Goal: Use online tool/utility: Utilize a website feature to perform a specific function

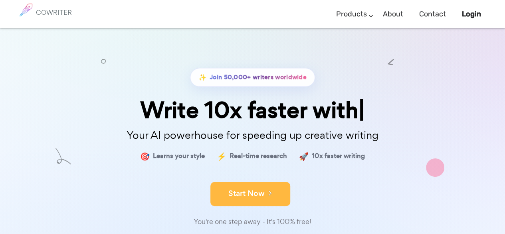
click at [228, 186] on button "Start Now" at bounding box center [250, 194] width 80 height 24
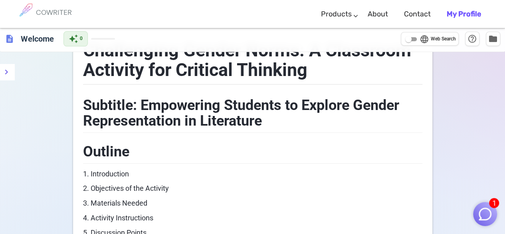
scroll to position [39, 0]
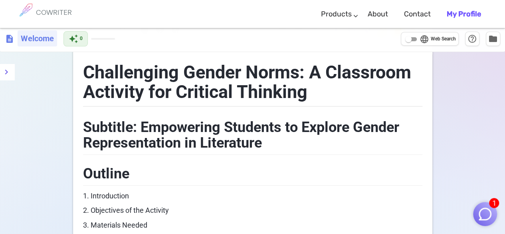
click at [41, 42] on h6 "Welcome" at bounding box center [38, 38] width 40 height 16
click at [489, 214] on img "button" at bounding box center [485, 213] width 15 height 15
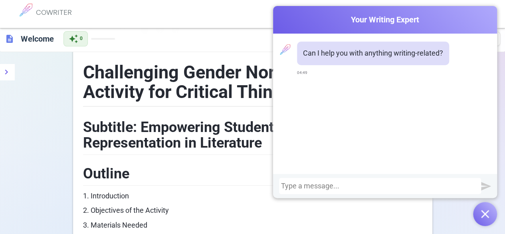
click at [350, 188] on div at bounding box center [380, 186] width 198 height 8
drag, startPoint x: 408, startPoint y: 185, endPoint x: 280, endPoint y: 198, distance: 128.5
click at [279, 196] on div "provide activities for this learning cpm" at bounding box center [385, 186] width 224 height 24
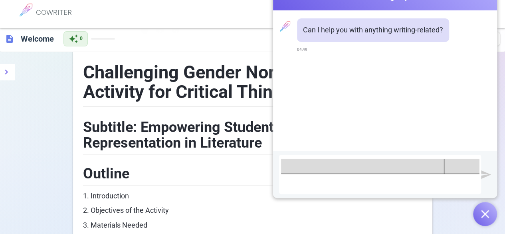
scroll to position [119, 0]
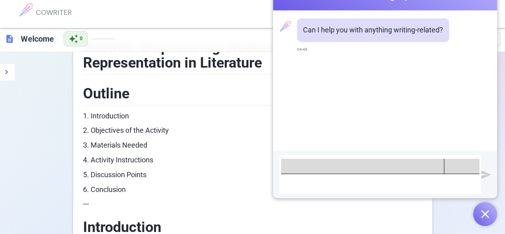
click at [369, 177] on div "Detailed Description of Methodology/Activities Learner’s Output" at bounding box center [380, 174] width 198 height 31
click at [410, 181] on div "Detailed Description of Methodology/Activities Learner’s Output" at bounding box center [380, 174] width 198 height 31
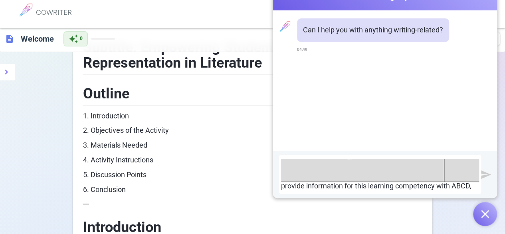
scroll to position [70, 0]
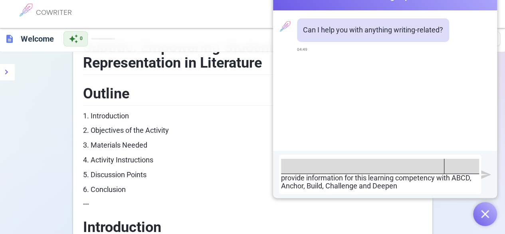
click at [343, 171] on div "Detailed Description of Methodology/Activities Learner’s Output provide informa…" at bounding box center [380, 174] width 198 height 31
click at [419, 173] on div "Detailed Description of Methodology/Activities Learner’s Output provide activit…" at bounding box center [380, 174] width 198 height 31
click at [421, 175] on span "Organize information from a material" at bounding box center [379, 182] width 197 height 15
click at [375, 179] on div "Detailed Description of Methodology/Activities Learner’s Output provide activit…" at bounding box center [380, 174] width 198 height 31
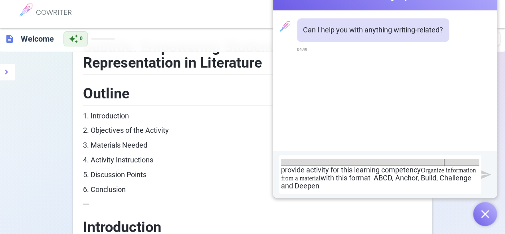
click at [462, 179] on div "Detailed Description of Methodology/Activities Learner’s Output provide activit…" at bounding box center [380, 174] width 198 height 31
click at [435, 170] on div "Detailed Description of Methodology/Activities Learner’s Output provide activit…" at bounding box center [380, 174] width 198 height 31
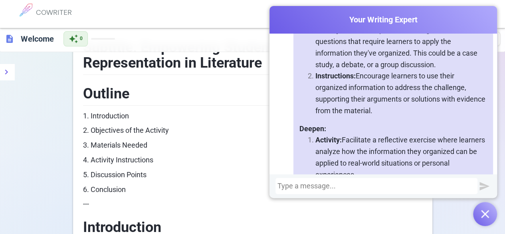
scroll to position [455, 0]
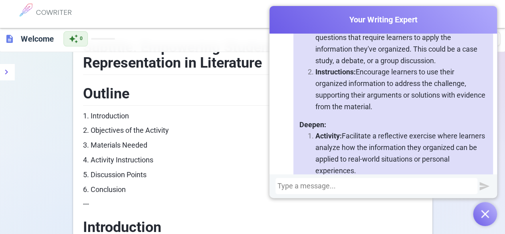
click at [340, 184] on div at bounding box center [377, 186] width 198 height 8
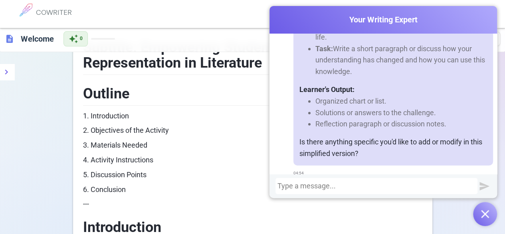
scroll to position [1000, 0]
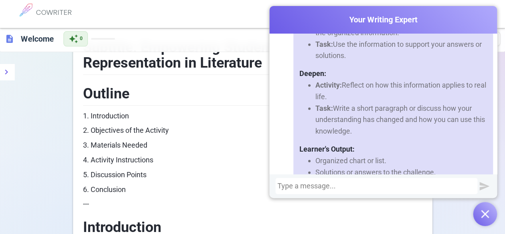
click at [391, 119] on li "Task: Write a short paragraph or discuss how your understanding has changed and…" at bounding box center [402, 120] width 172 height 34
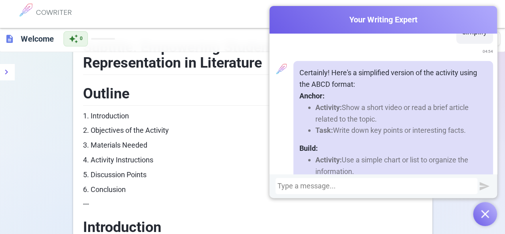
scroll to position [800, 0]
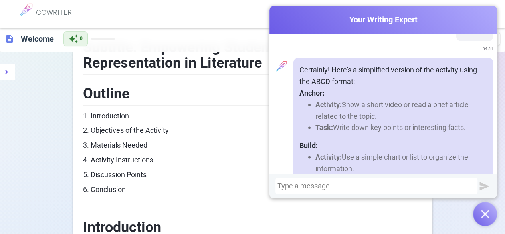
click at [386, 133] on li "Task: Write down key points or interesting facts." at bounding box center [402, 128] width 172 height 12
click at [373, 151] on p "Build:" at bounding box center [394, 146] width 188 height 12
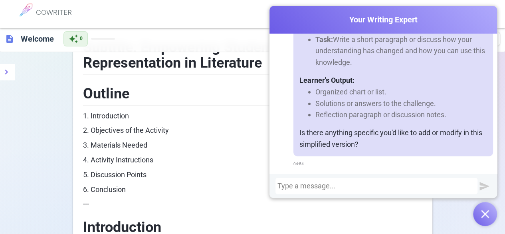
scroll to position [238, 0]
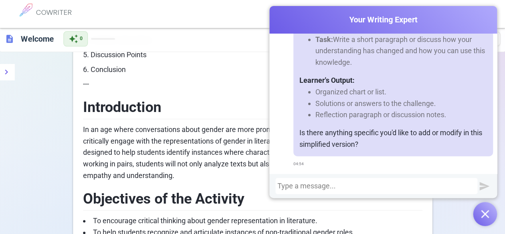
click at [331, 185] on div at bounding box center [377, 186] width 198 height 8
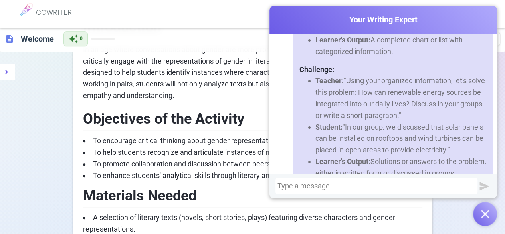
scroll to position [1494, 0]
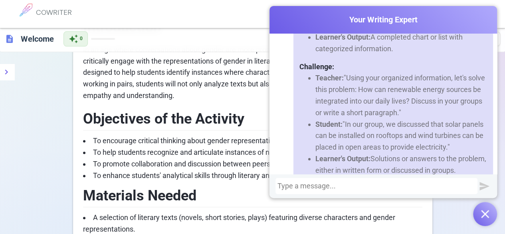
click at [317, 184] on div at bounding box center [377, 186] width 198 height 8
click at [320, 186] on div at bounding box center [377, 186] width 198 height 8
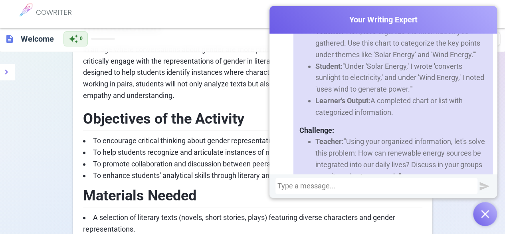
scroll to position [1410, 0]
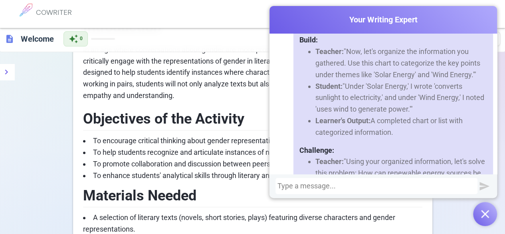
click at [218, 22] on div "COWRITER Products Writing Marketing Emails Images (soon) About Contact My Profi…" at bounding box center [252, 14] width 473 height 28
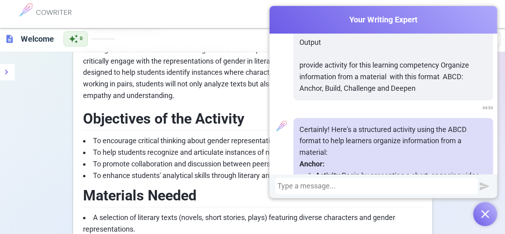
scroll to position [92, 0]
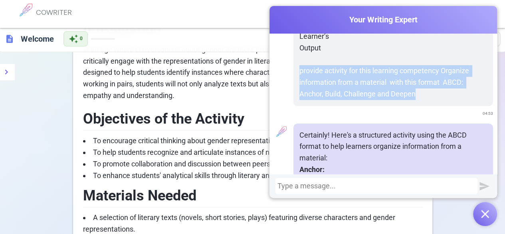
drag, startPoint x: 294, startPoint y: 71, endPoint x: 425, endPoint y: 92, distance: 132.7
click at [425, 92] on p "provide activity for this learning competency Organize information from a mater…" at bounding box center [394, 82] width 188 height 34
copy p "provide activity for this learning competency Organize information from a mater…"
click at [428, 104] on div "Detailed Description of Methodology/Activities Learner’s Output provide activit…" at bounding box center [394, 47] width 200 height 115
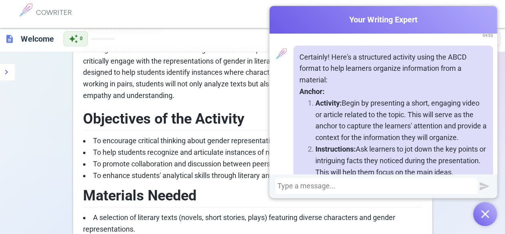
scroll to position [212, 0]
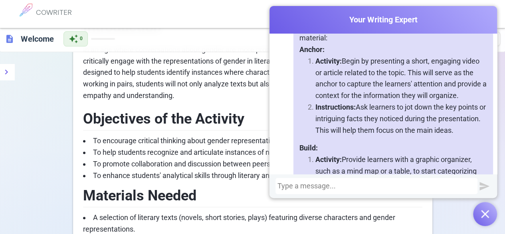
click at [228, 171] on span "To enhance students' analytical skills through literary analysis." at bounding box center [191, 175] width 197 height 8
click at [218, 175] on span "To enhance students' analytical skills through literary analysis." at bounding box center [191, 175] width 197 height 8
